Goal: Task Accomplishment & Management: Use online tool/utility

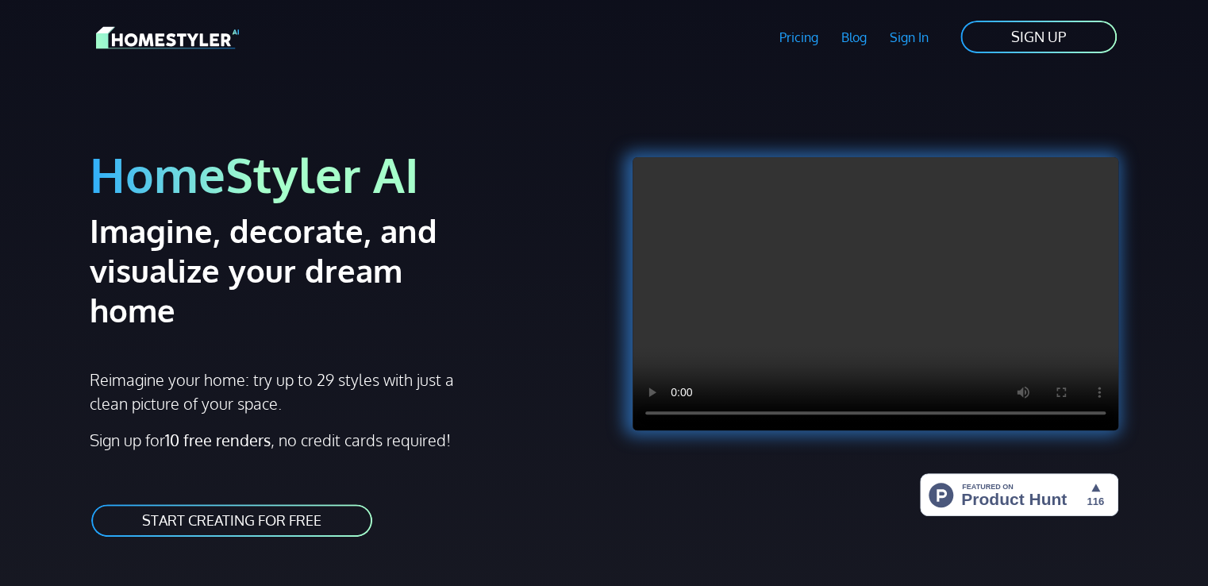
click at [267, 502] on link "START CREATING FOR FREE" at bounding box center [232, 520] width 284 height 36
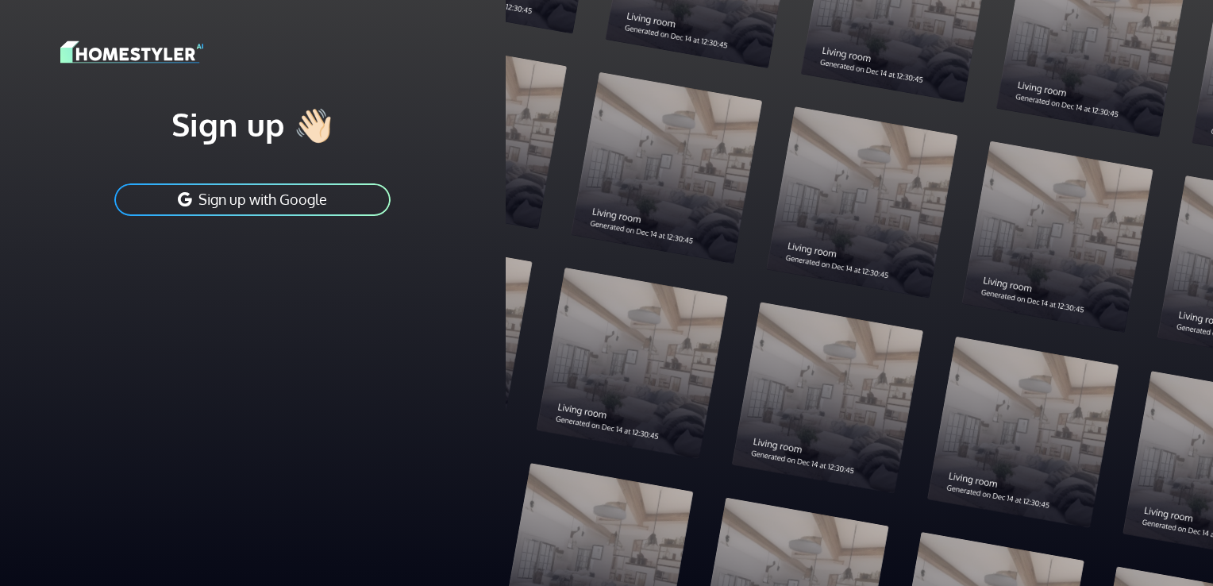
click at [321, 202] on button "Sign up with Google" at bounding box center [252, 200] width 279 height 36
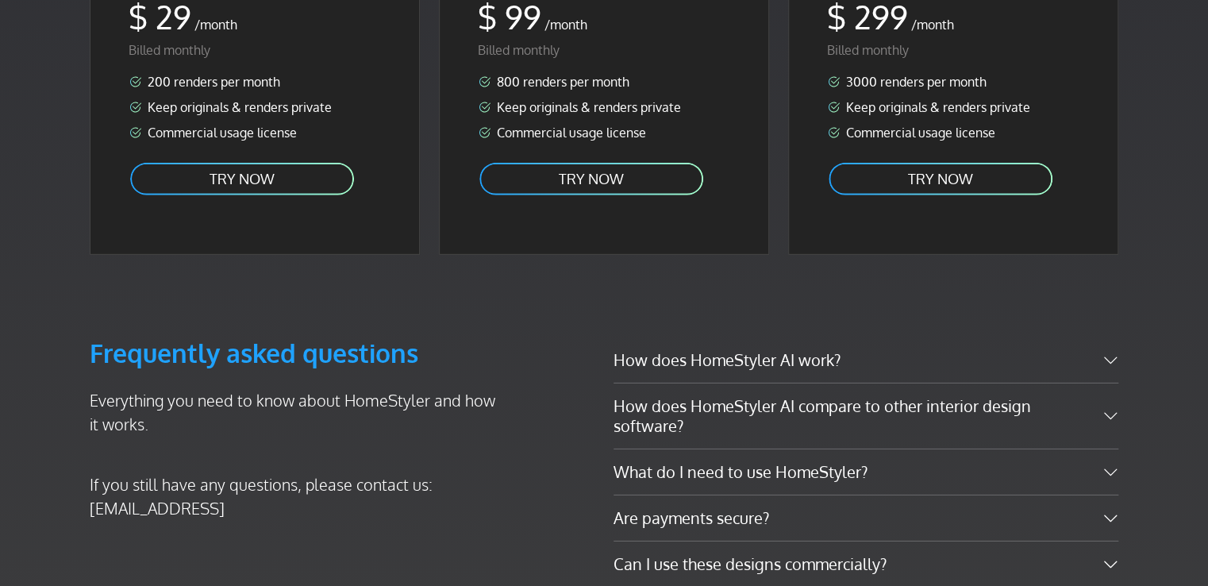
scroll to position [2222, 0]
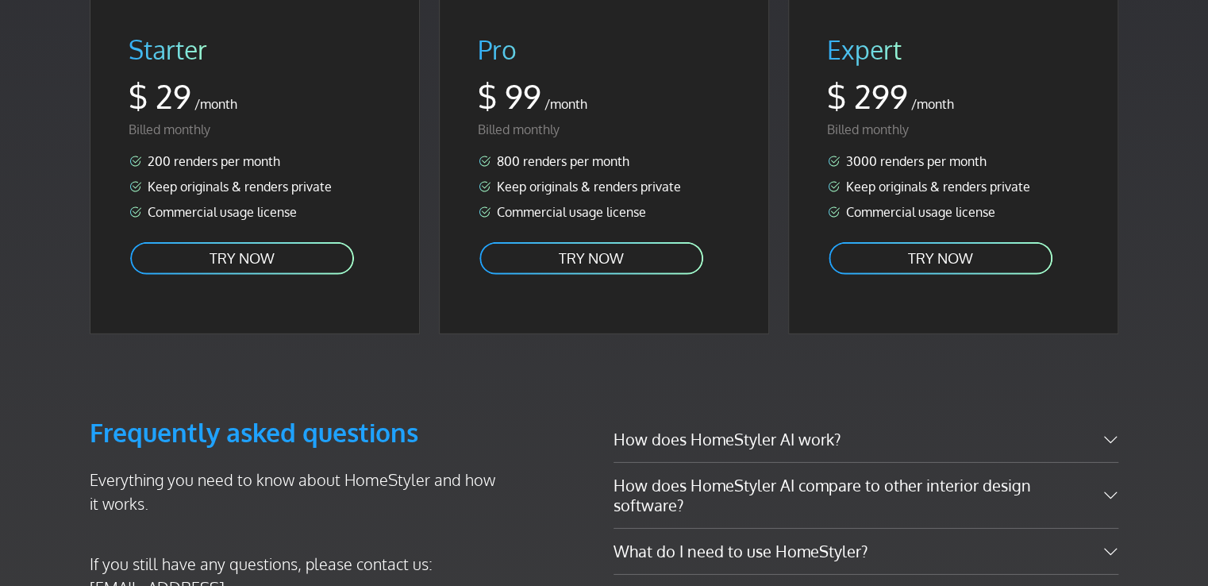
click at [274, 240] on link "TRY NOW" at bounding box center [242, 258] width 227 height 36
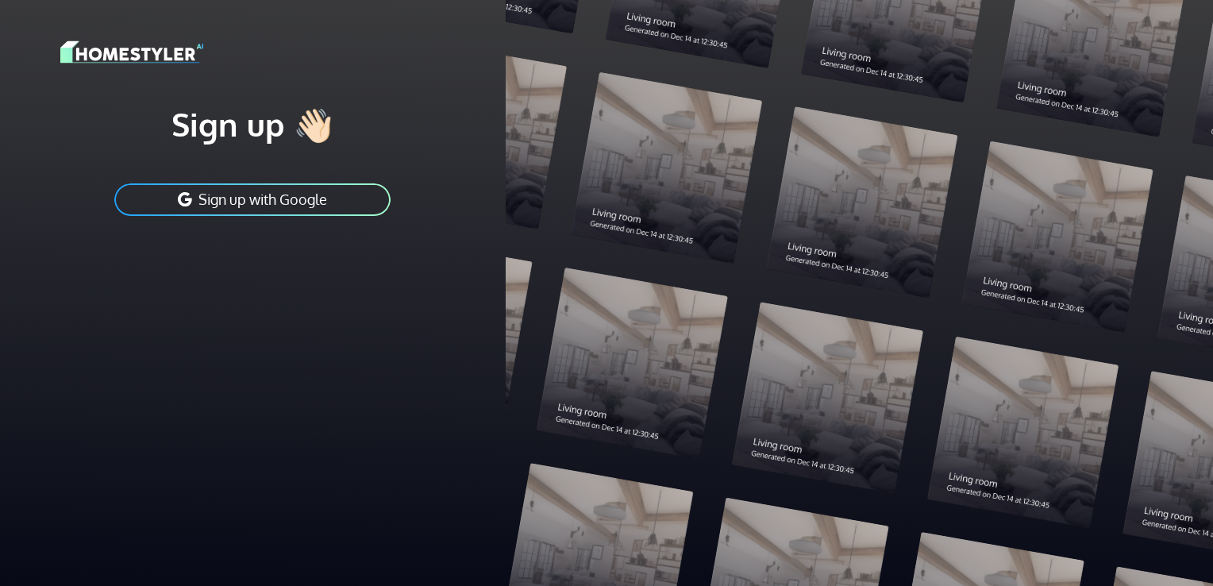
click at [336, 198] on button "Sign up with Google" at bounding box center [252, 200] width 279 height 36
